Goal: Browse casually

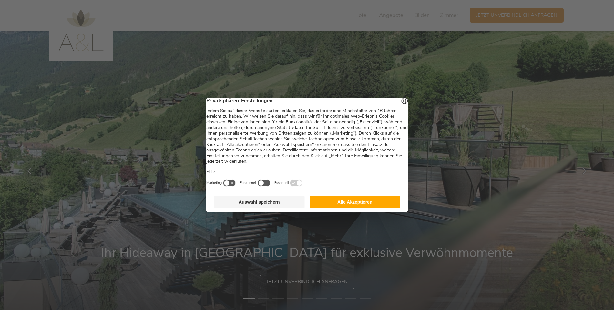
click at [268, 204] on button "Auswahl speichern" at bounding box center [259, 202] width 91 height 13
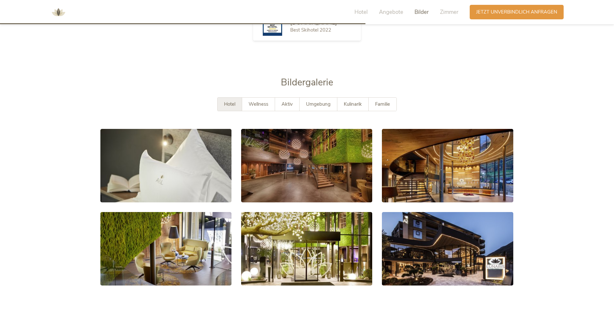
scroll to position [1162, 0]
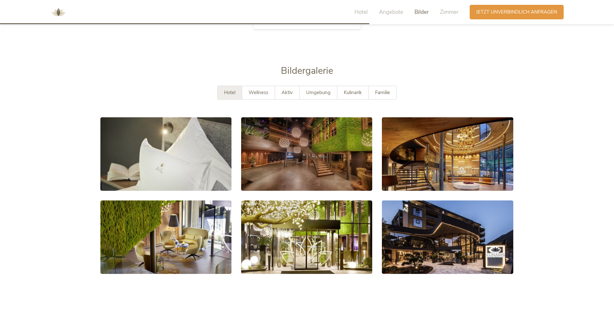
click at [232, 89] on span "Hotel" at bounding box center [229, 92] width 11 height 6
click at [260, 89] on span "Wellness" at bounding box center [258, 92] width 20 height 6
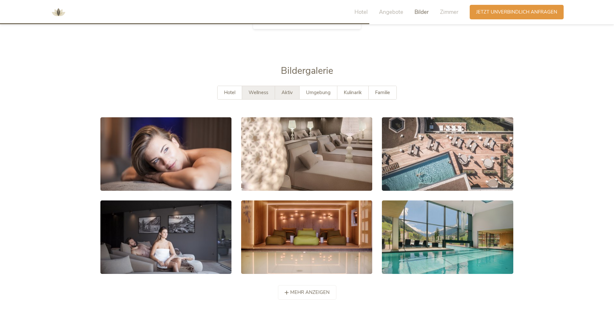
click at [290, 89] on span "Aktiv" at bounding box center [286, 92] width 11 height 6
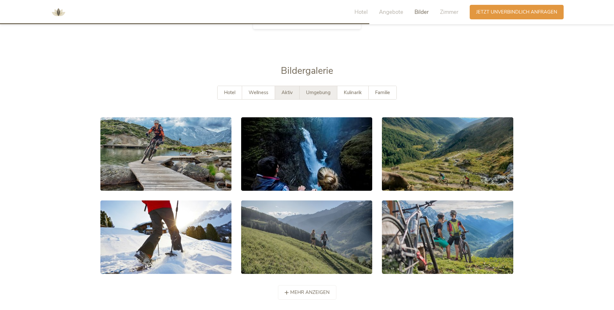
click at [314, 89] on span "Umgebung" at bounding box center [318, 92] width 25 height 6
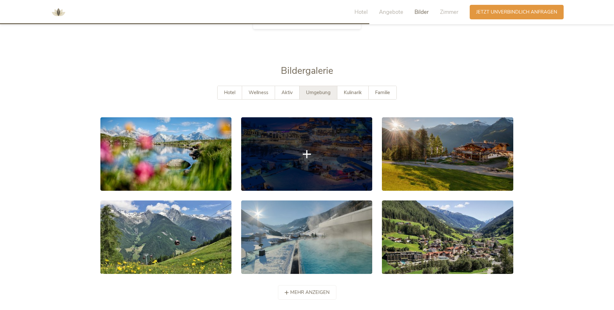
click at [297, 130] on link at bounding box center [306, 154] width 131 height 74
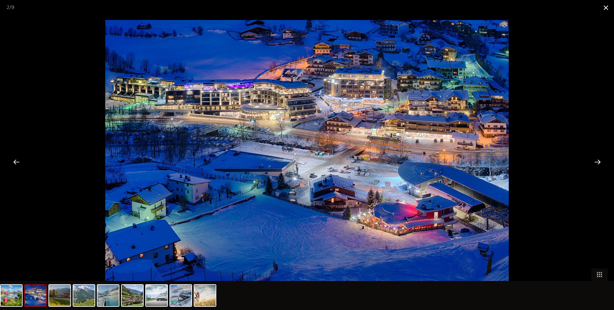
click at [607, 6] on span at bounding box center [606, 7] width 16 height 15
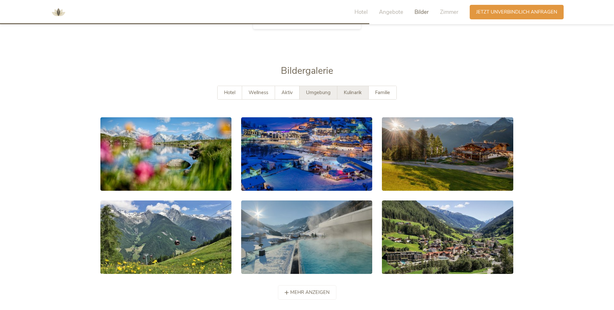
click at [358, 89] on span "Kulinarik" at bounding box center [353, 92] width 18 height 6
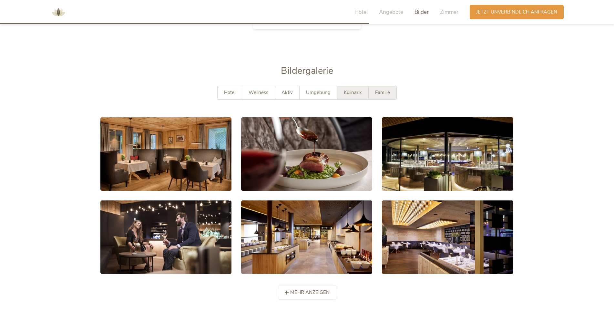
click at [384, 89] on span "Familie" at bounding box center [382, 92] width 15 height 6
